Goal: Task Accomplishment & Management: Complete application form

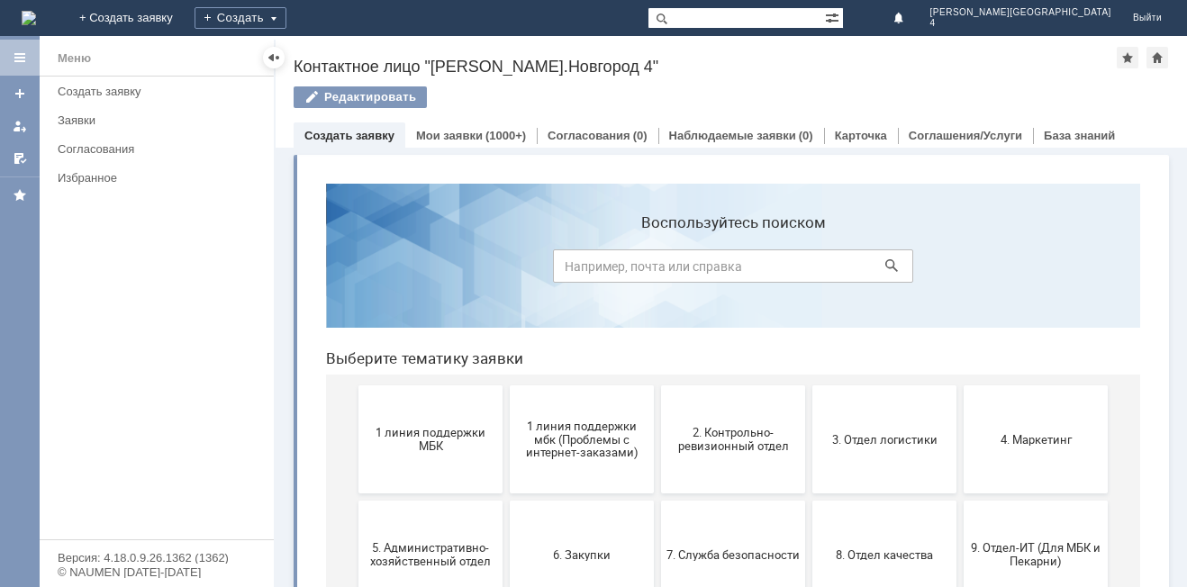
click at [369, 122] on div "Создать заявку" at bounding box center [350, 135] width 112 height 26
click at [402, 439] on span "1 линия поддержки МБК" at bounding box center [430, 439] width 133 height 27
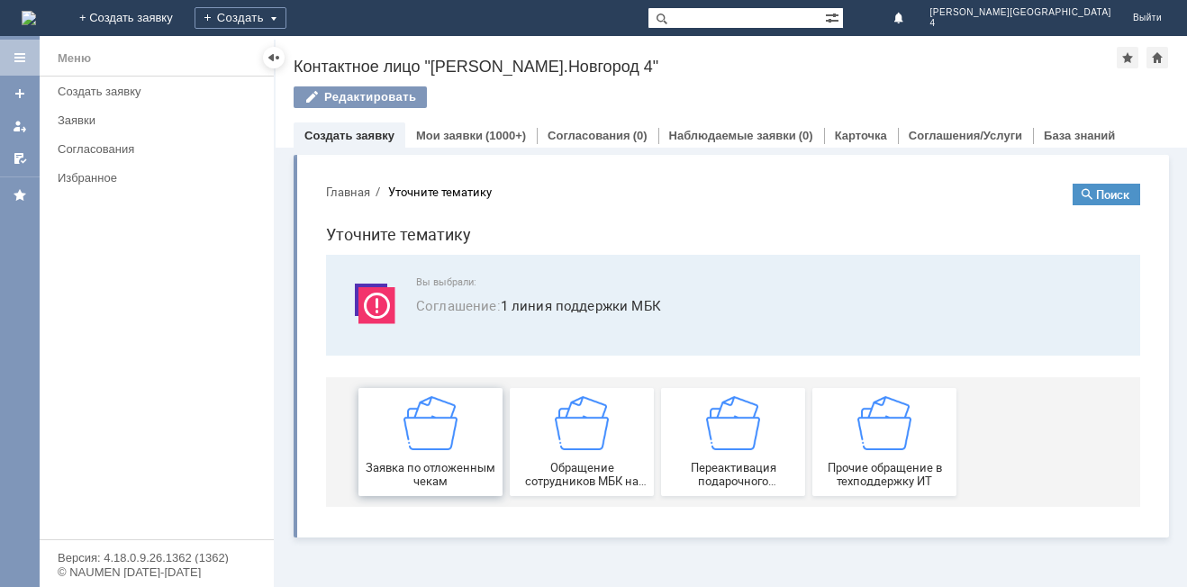
click at [458, 445] on div "Заявка по отложенным чекам" at bounding box center [430, 442] width 133 height 92
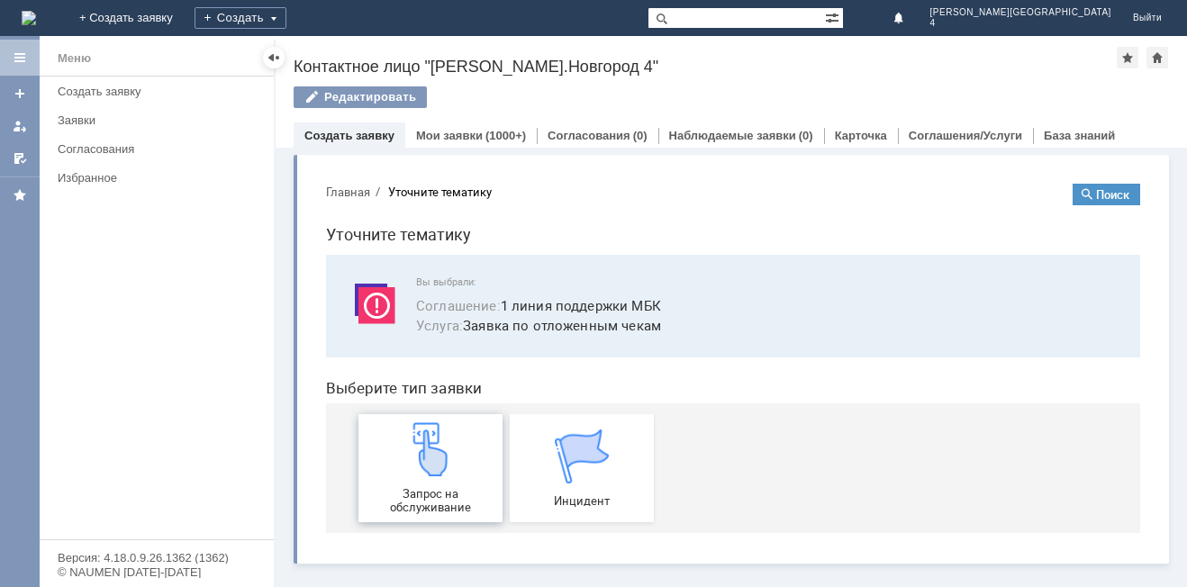
click at [443, 484] on div "Запрос на обслуживание" at bounding box center [430, 468] width 133 height 92
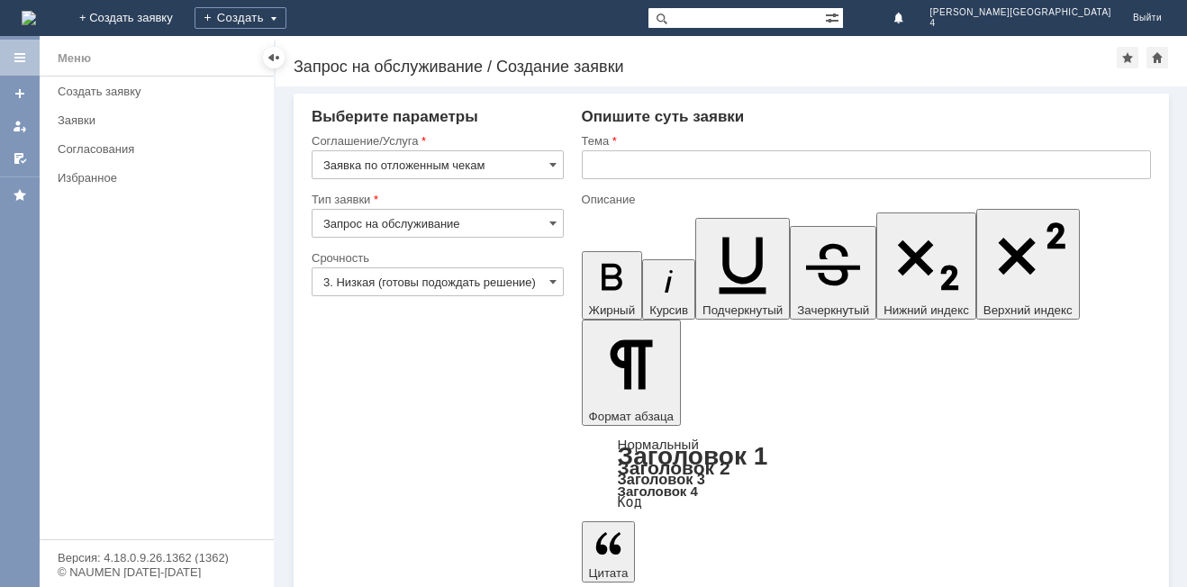
click at [703, 160] on input "text" at bounding box center [866, 164] width 569 height 29
type input "отложенный чек"
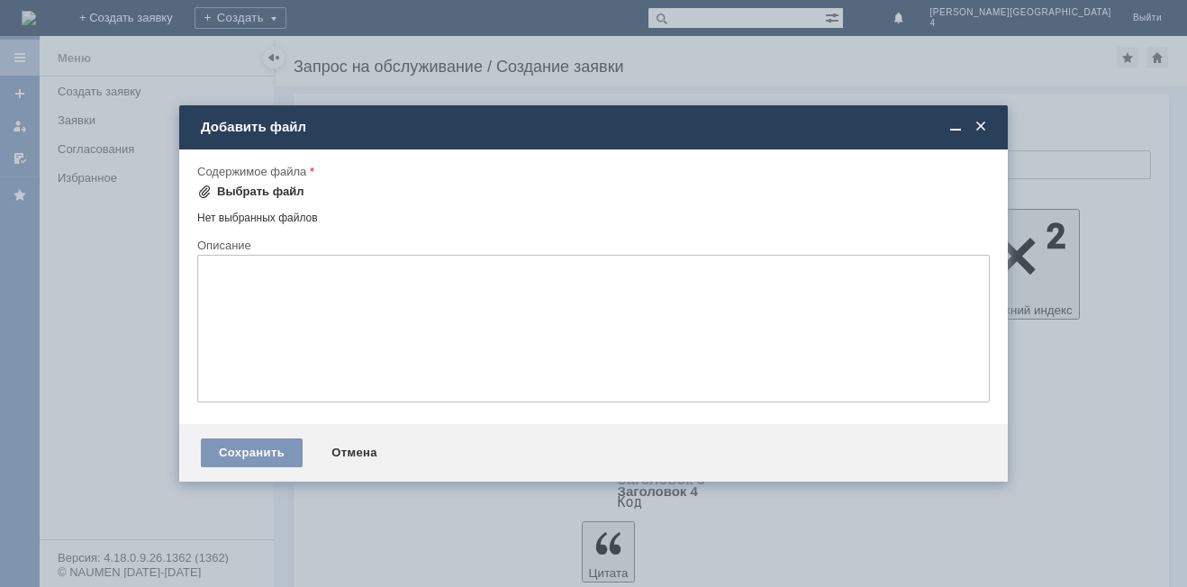
click at [272, 187] on div "Выбрать файл" at bounding box center [260, 192] width 87 height 14
click at [268, 455] on div "Сохранить" at bounding box center [252, 453] width 102 height 29
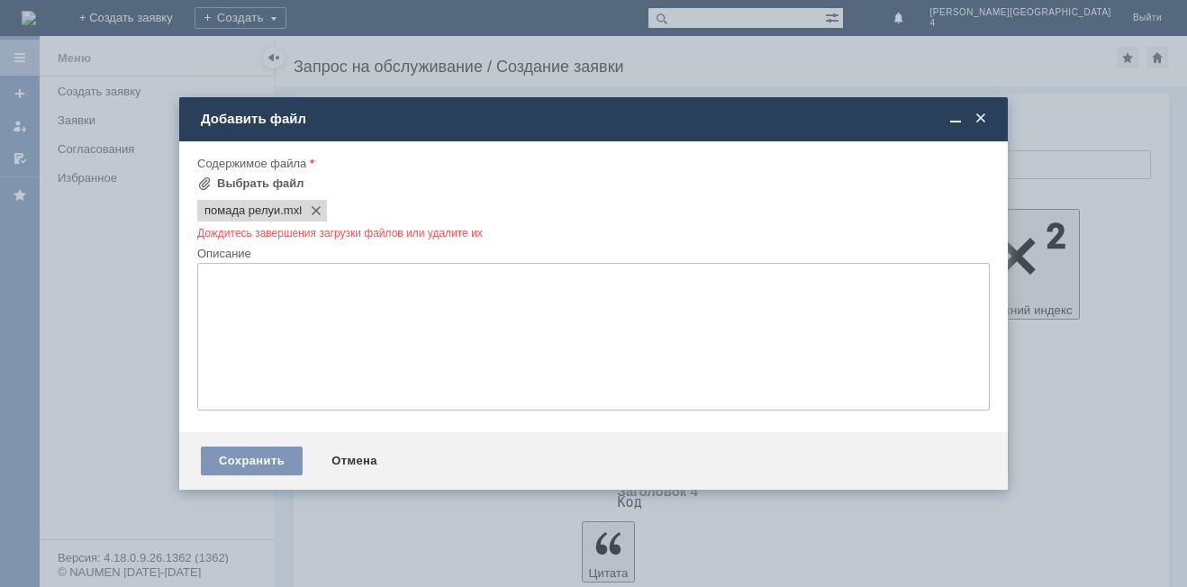
click at [248, 469] on div "Сохранить Отмена" at bounding box center [593, 461] width 828 height 58
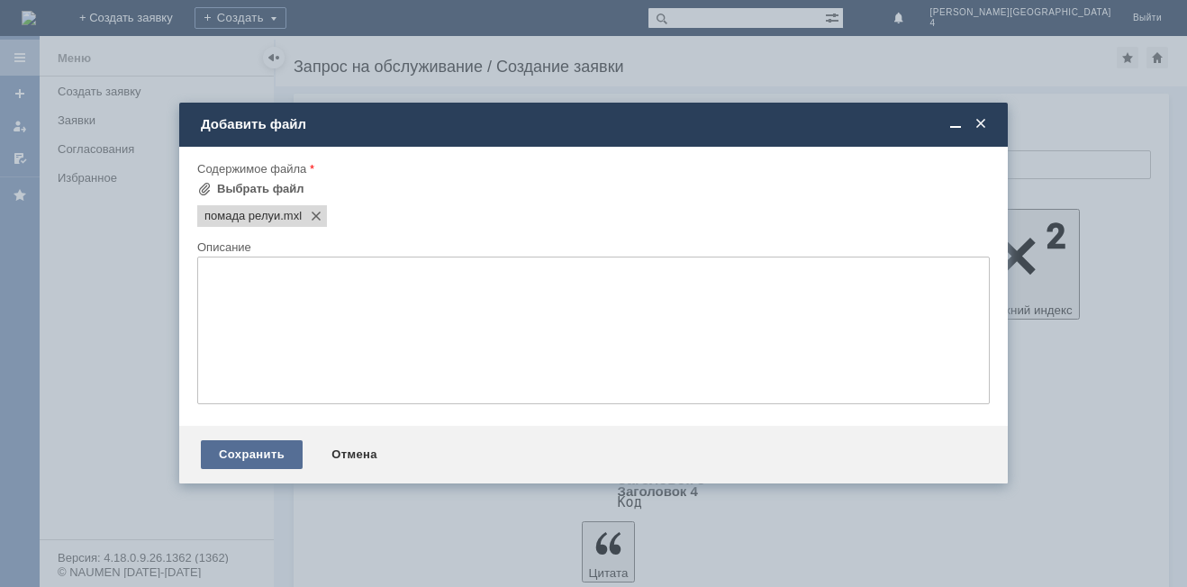
click at [253, 457] on div "Сохранить" at bounding box center [252, 454] width 102 height 29
